Goal: Information Seeking & Learning: Learn about a topic

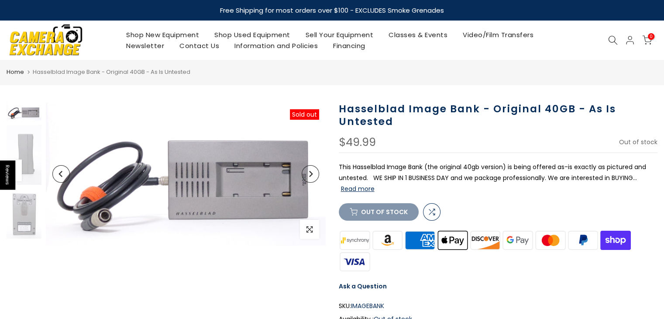
click at [613, 37] on icon at bounding box center [613, 40] width 10 height 10
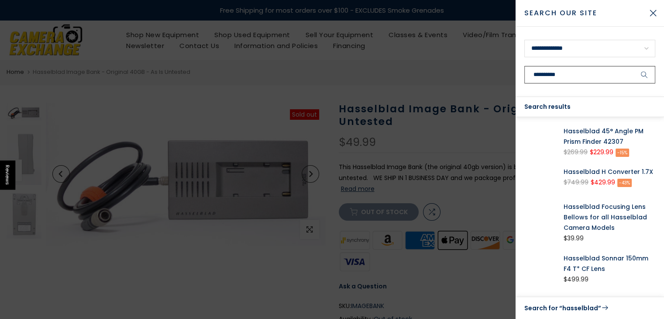
type input "**********"
click at [633, 66] on button "submit" at bounding box center [644, 74] width 22 height 17
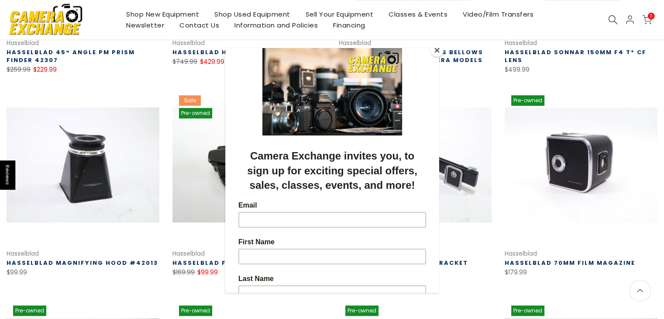
scroll to position [304, 0]
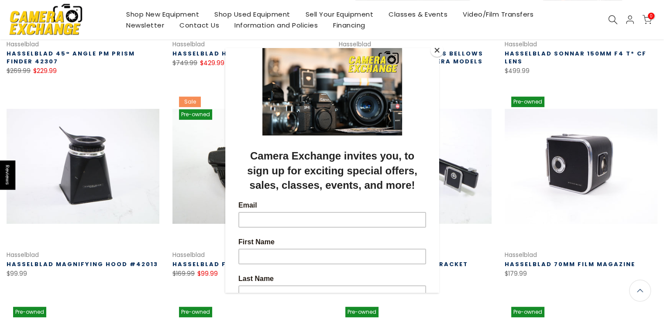
click at [435, 48] on button "Close" at bounding box center [436, 50] width 13 height 13
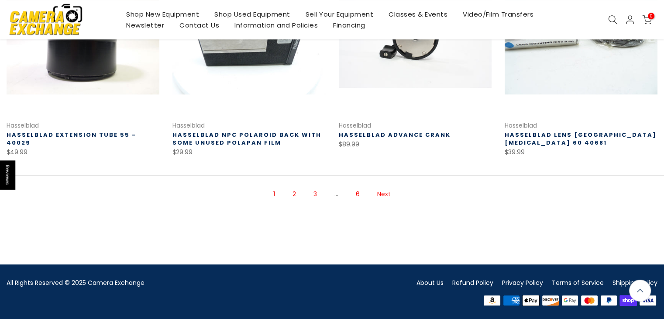
scroll to position [646, 0]
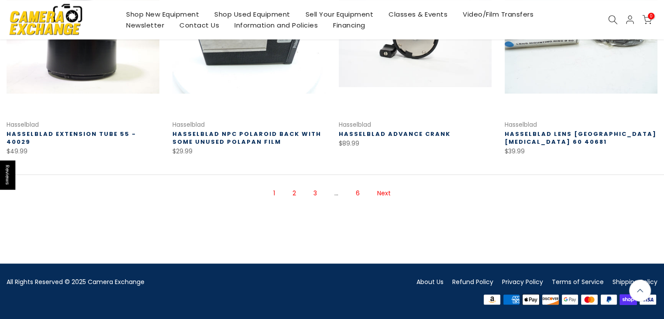
click at [294, 191] on link "2" at bounding box center [294, 193] width 12 height 15
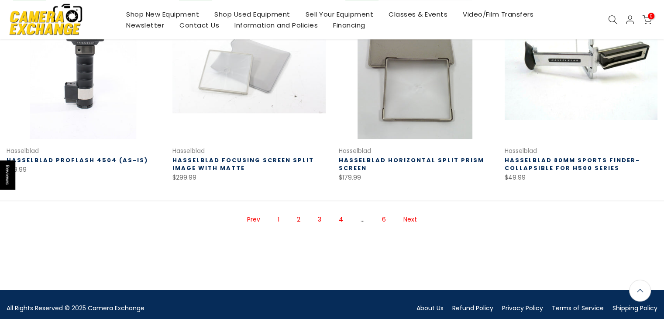
scroll to position [621, 0]
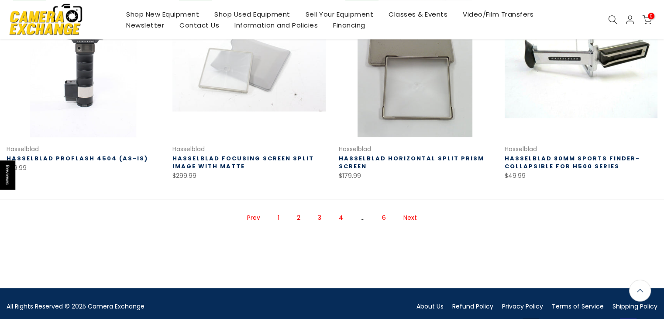
click at [321, 215] on link "3" at bounding box center [319, 217] width 12 height 15
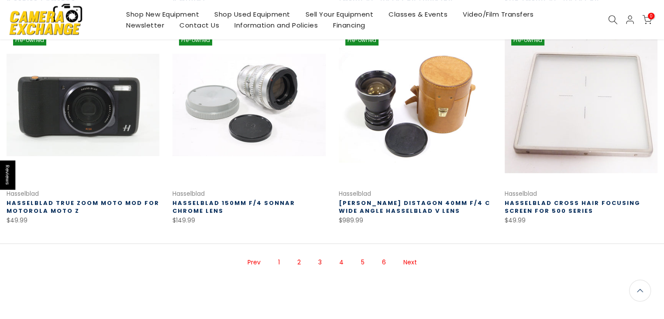
scroll to position [578, 0]
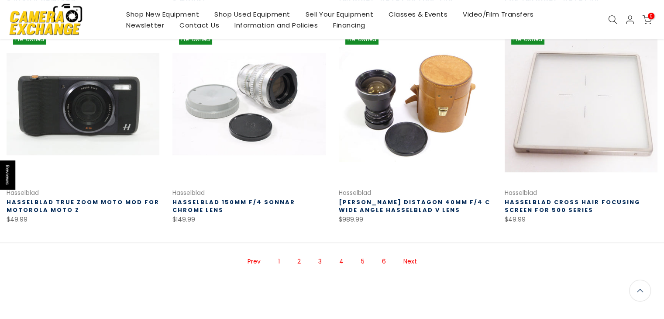
click at [341, 260] on link "4" at bounding box center [341, 261] width 13 height 15
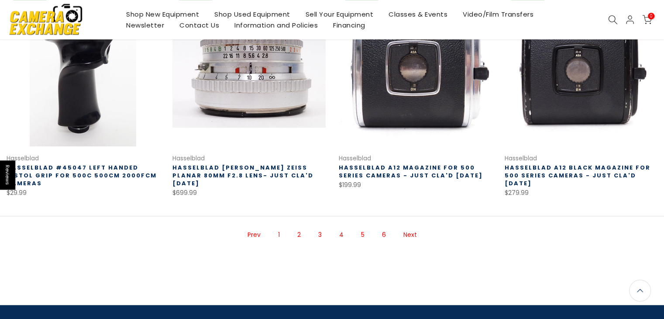
scroll to position [621, 0]
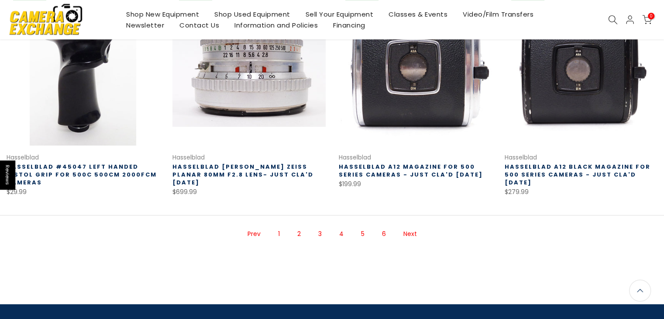
click at [364, 231] on link "5" at bounding box center [363, 233] width 12 height 15
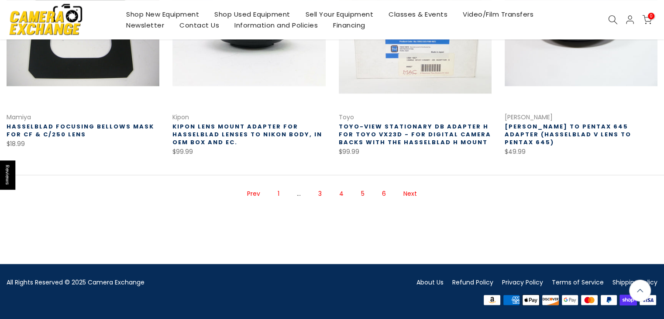
scroll to position [669, 0]
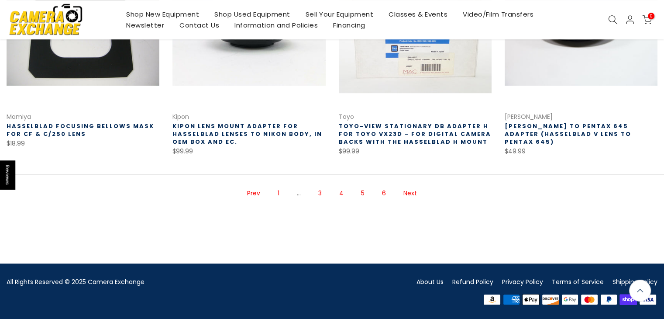
click at [384, 193] on link "6" at bounding box center [384, 193] width 13 height 15
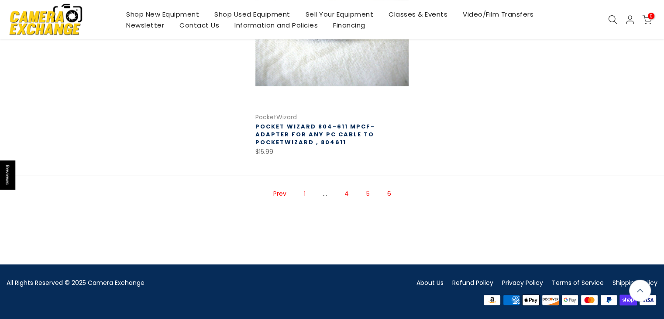
scroll to position [444, 0]
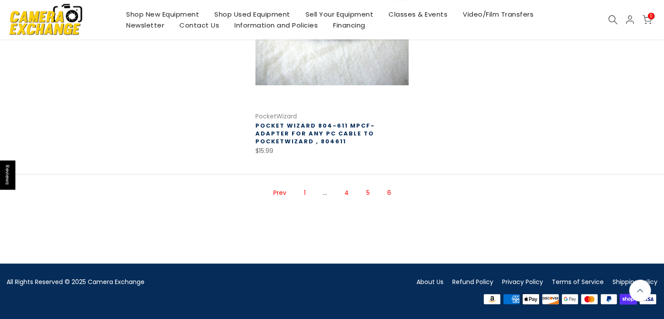
click at [388, 194] on span "6" at bounding box center [389, 192] width 13 height 15
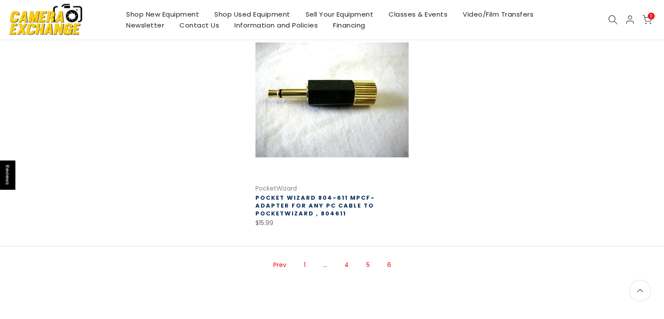
scroll to position [356, 0]
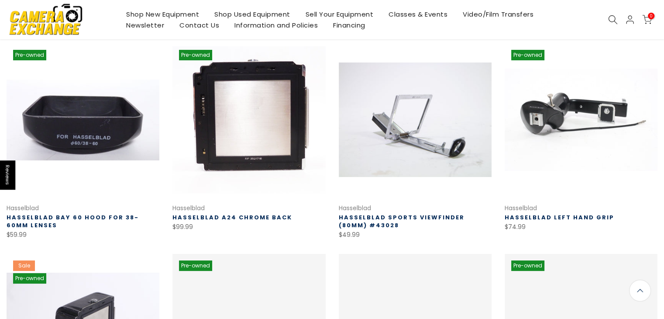
scroll to position [140, 0]
